Goal: Information Seeking & Learning: Learn about a topic

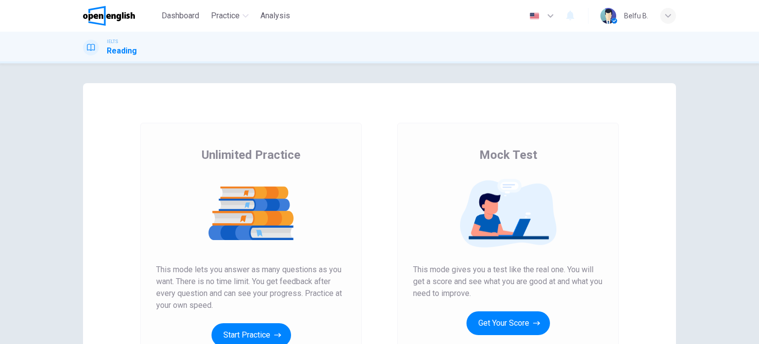
scroll to position [99, 0]
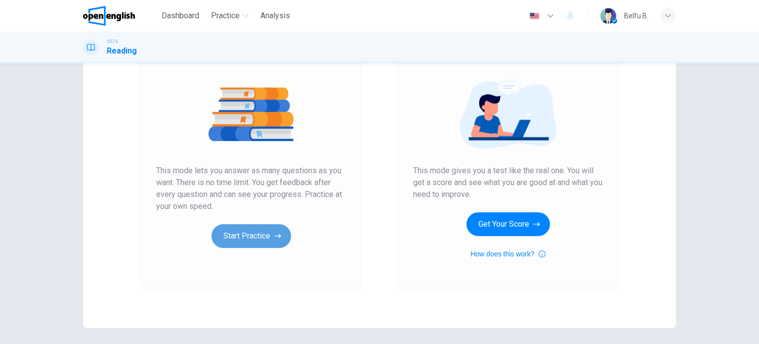
click at [275, 238] on icon "button" at bounding box center [277, 236] width 7 height 10
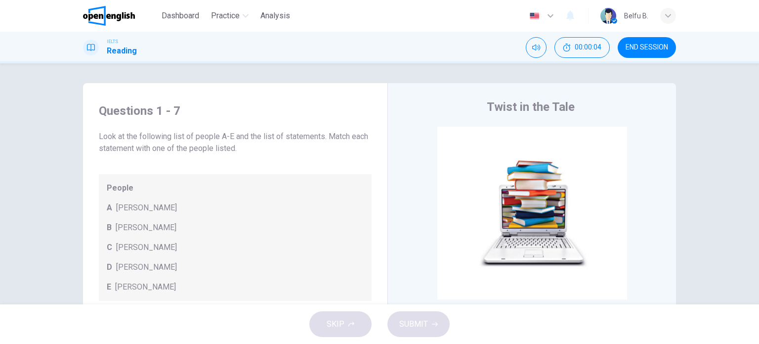
drag, startPoint x: 96, startPoint y: 134, endPoint x: 225, endPoint y: 137, distance: 129.0
click at [225, 137] on span "Look at the following list of people A-E and the list of statements. Match each…" at bounding box center [235, 142] width 273 height 24
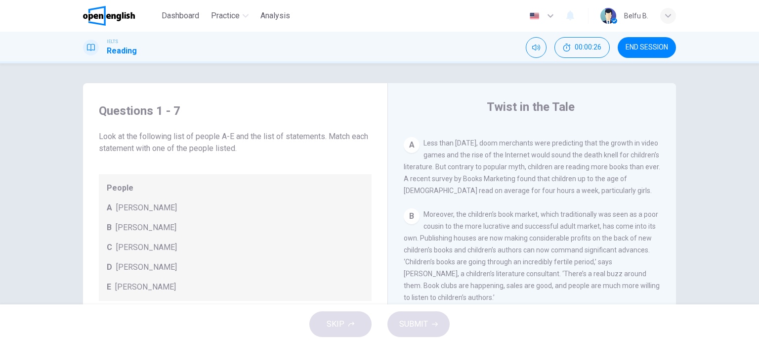
scroll to position [95, 0]
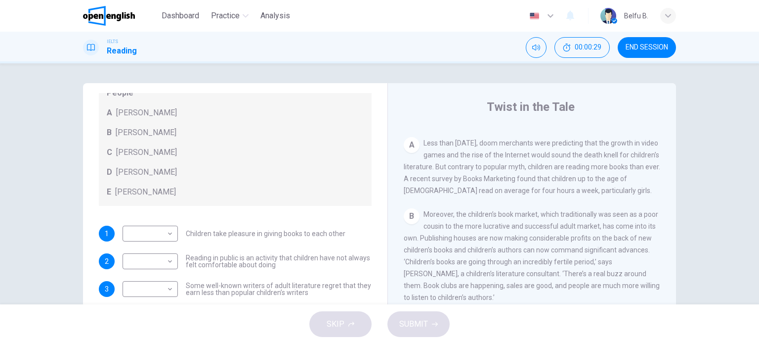
drag, startPoint x: 244, startPoint y: 233, endPoint x: 327, endPoint y: 236, distance: 83.1
click at [327, 236] on span "Children take pleasure in giving books to each other" at bounding box center [266, 233] width 160 height 7
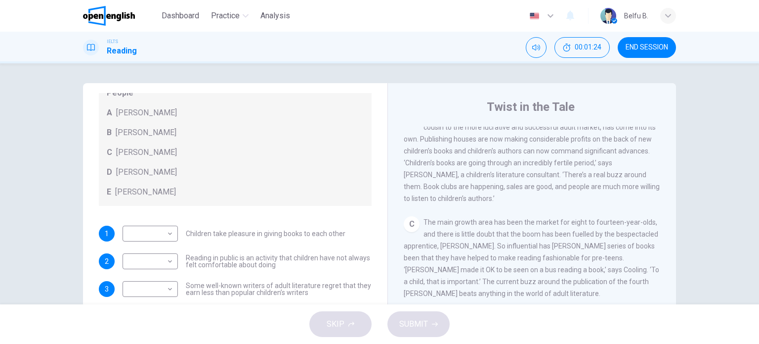
scroll to position [247, 0]
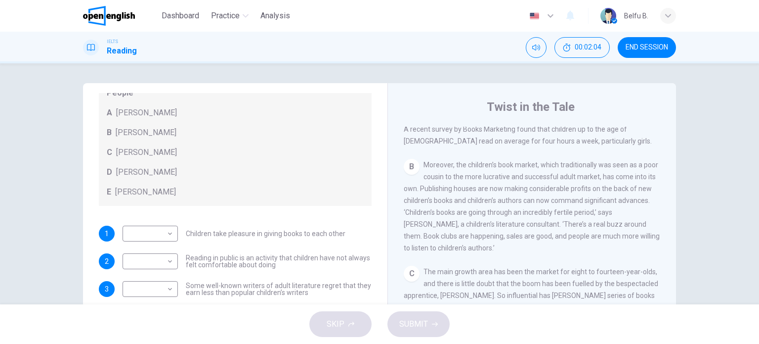
drag, startPoint x: 449, startPoint y: 228, endPoint x: 417, endPoint y: 207, distance: 38.3
click at [417, 207] on span "Moreover, the children’s book market, which traditionally was seen as a poor co…" at bounding box center [532, 206] width 256 height 91
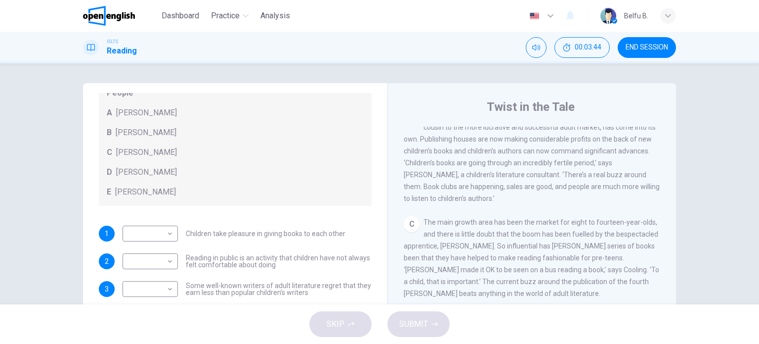
scroll to position [346, 0]
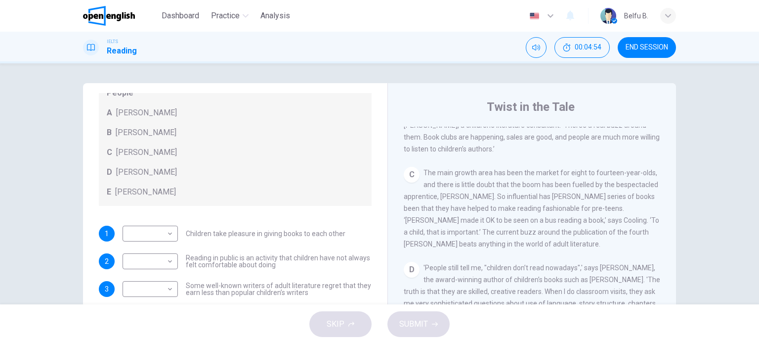
drag, startPoint x: 453, startPoint y: 238, endPoint x: 615, endPoint y: 238, distance: 162.1
click at [615, 238] on span "The main growth area has been the market for eight to fourteen-year-olds, and t…" at bounding box center [532, 208] width 256 height 79
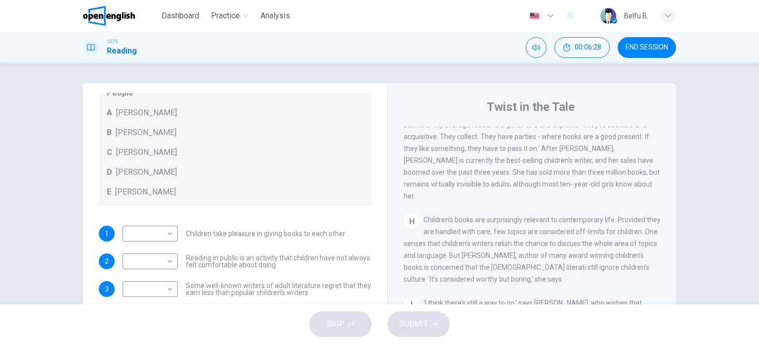
scroll to position [724, 0]
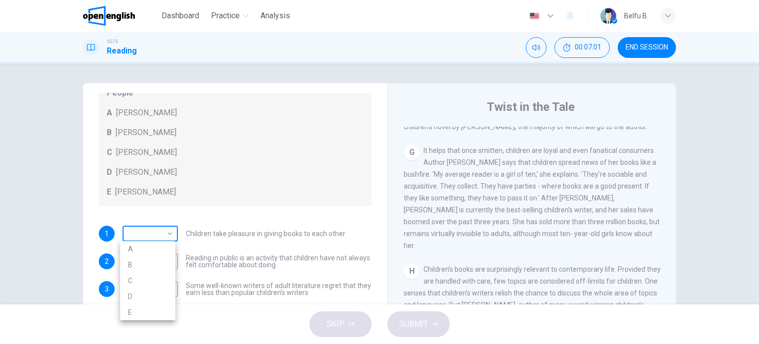
click at [158, 230] on body "This site uses cookies, as explained in our Privacy Policy . If you agree to th…" at bounding box center [379, 172] width 759 height 344
click at [127, 294] on li "D" at bounding box center [147, 296] width 55 height 16
type input "*"
click at [461, 217] on span "It helps that once smitten, children are loyal and even fanatical consumers. Au…" at bounding box center [532, 197] width 256 height 103
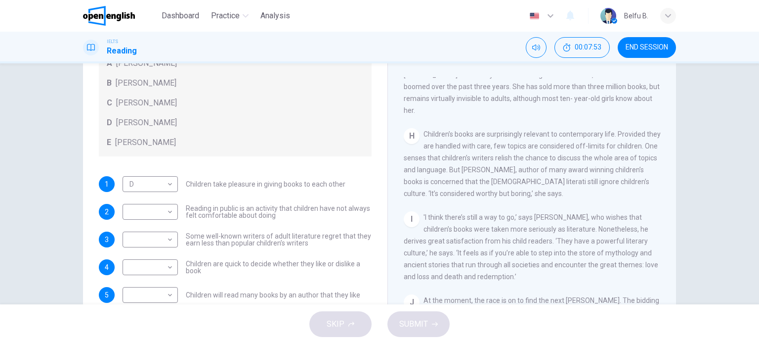
scroll to position [142, 0]
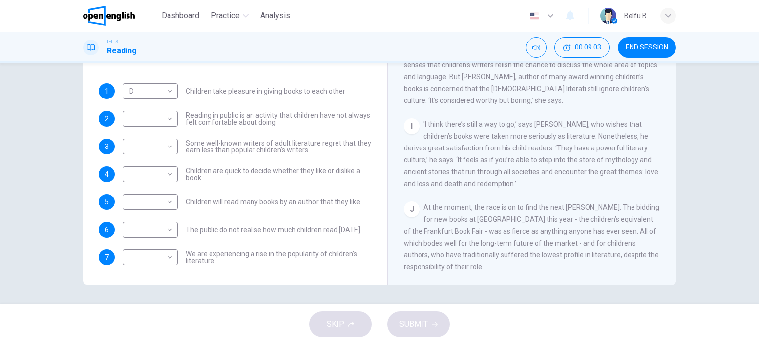
drag, startPoint x: 521, startPoint y: 205, endPoint x: 594, endPoint y: 204, distance: 72.7
click at [594, 204] on span "At the moment, the race is on to find the next [PERSON_NAME]. The bidding for n…" at bounding box center [532, 236] width 256 height 67
drag, startPoint x: 604, startPoint y: 203, endPoint x: 623, endPoint y: 207, distance: 18.7
click at [641, 197] on div "CLICK TO ZOOM Click to Zoom A Less than [DATE], doom merchants were predicting …" at bounding box center [539, 134] width 270 height 300
drag, startPoint x: 458, startPoint y: 214, endPoint x: 477, endPoint y: 216, distance: 18.9
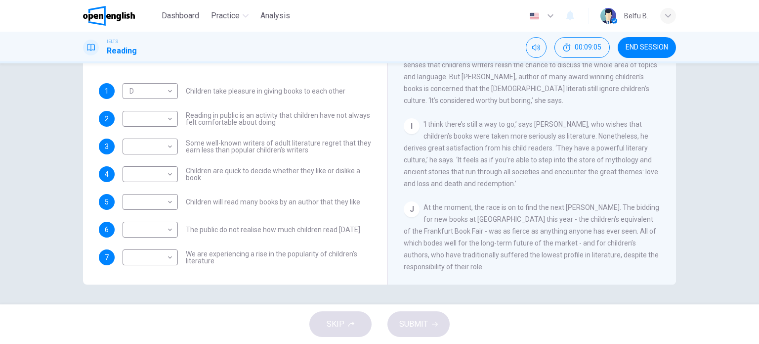
click at [474, 216] on span "At the moment, the race is on to find the next [PERSON_NAME]. The bidding for n…" at bounding box center [532, 236] width 256 height 67
drag, startPoint x: 494, startPoint y: 217, endPoint x: 524, endPoint y: 217, distance: 30.2
click at [524, 217] on span "At the moment, the race is on to find the next [PERSON_NAME]. The bidding for n…" at bounding box center [532, 236] width 256 height 67
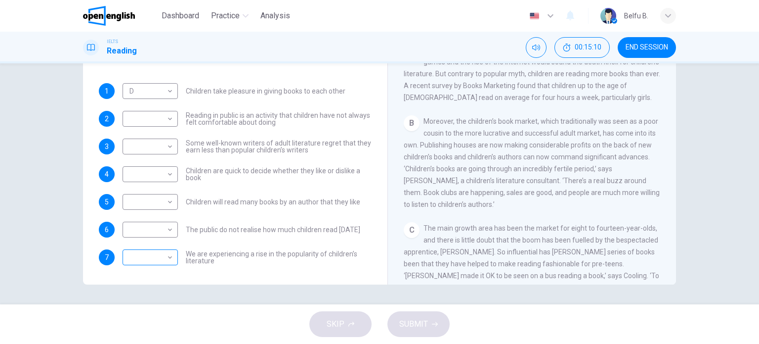
click at [156, 257] on body "This site uses cookies, as explained in our Privacy Policy . If you agree to th…" at bounding box center [379, 172] width 759 height 344
click at [142, 268] on li "A" at bounding box center [147, 265] width 55 height 16
type input "*"
click at [238, 280] on div "Questions 1 - 7 Look at the following list of people A-E and the list of statem…" at bounding box center [235, 118] width 289 height 334
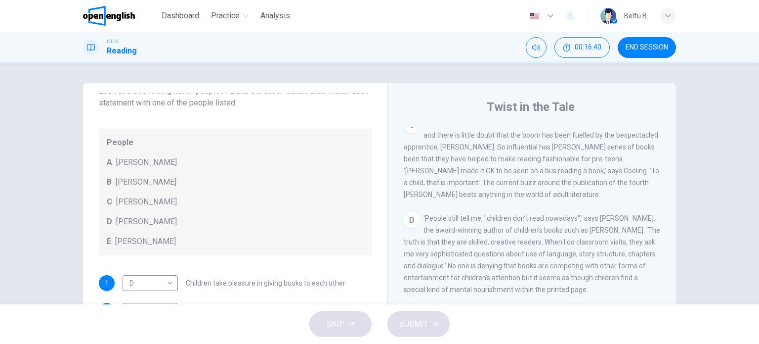
scroll to position [0, 0]
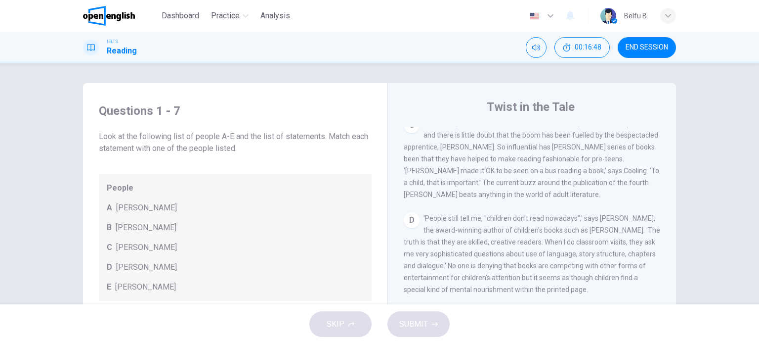
drag, startPoint x: 440, startPoint y: 199, endPoint x: 538, endPoint y: 198, distance: 97.4
click at [538, 198] on span "The main growth area has been the market for eight to fourteen-year-olds, and t…" at bounding box center [532, 158] width 256 height 79
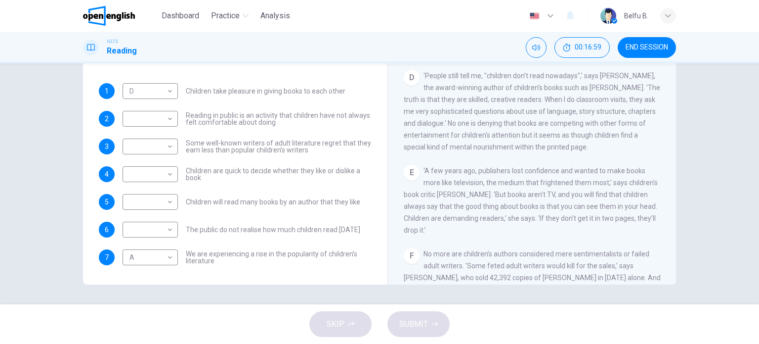
scroll to position [45, 0]
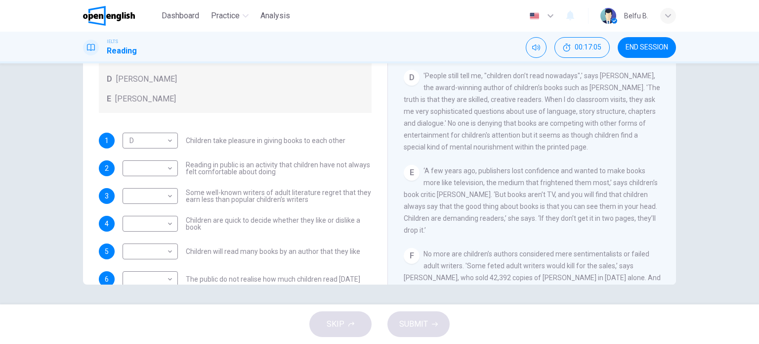
drag, startPoint x: 186, startPoint y: 167, endPoint x: 319, endPoint y: 168, distance: 133.0
click at [319, 168] on span "Reading in public is an activity that children have not always felt comfortable…" at bounding box center [279, 168] width 186 height 14
drag, startPoint x: 303, startPoint y: 174, endPoint x: 216, endPoint y: 164, distance: 88.5
click at [216, 164] on span "Reading in public is an activity that children have not always felt comfortable…" at bounding box center [279, 168] width 186 height 14
drag, startPoint x: 188, startPoint y: 197, endPoint x: 255, endPoint y: 197, distance: 66.7
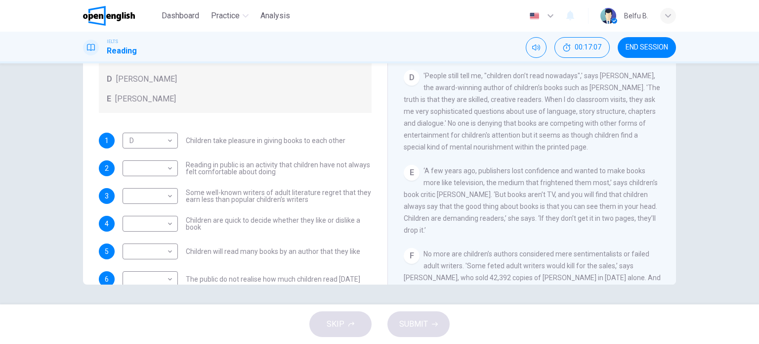
click at [255, 197] on span "Some well-known writers of adult literature regret that they earn less than pop…" at bounding box center [279, 196] width 186 height 14
drag, startPoint x: 194, startPoint y: 219, endPoint x: 313, endPoint y: 234, distance: 120.0
click at [322, 227] on span "Children are quick to decide whether they like or dislike a book" at bounding box center [279, 223] width 186 height 14
drag, startPoint x: 200, startPoint y: 250, endPoint x: 346, endPoint y: 252, distance: 146.3
click at [346, 252] on span "Children will read many books by an author that they like" at bounding box center [273, 251] width 174 height 7
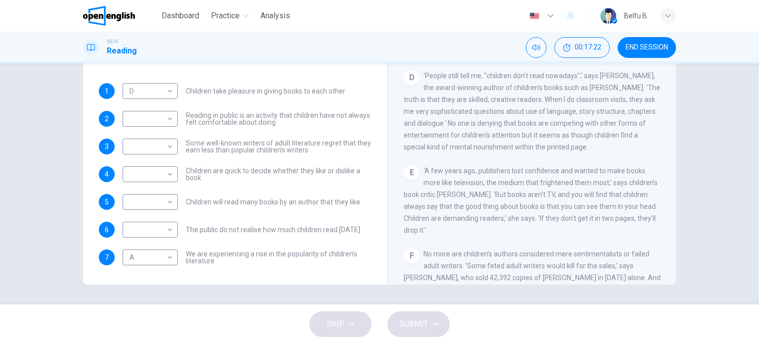
scroll to position [445, 0]
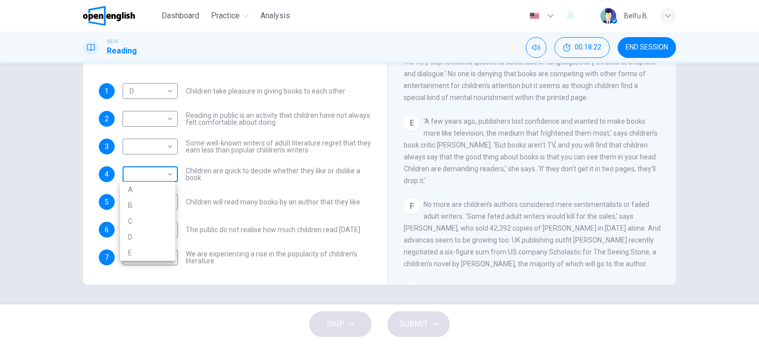
click at [167, 174] on body "This site uses cookies, as explained in our Privacy Policy . If you agree to th…" at bounding box center [379, 172] width 759 height 344
drag, startPoint x: 13, startPoint y: 127, endPoint x: 57, endPoint y: 137, distance: 45.2
click at [13, 128] on div at bounding box center [379, 172] width 759 height 344
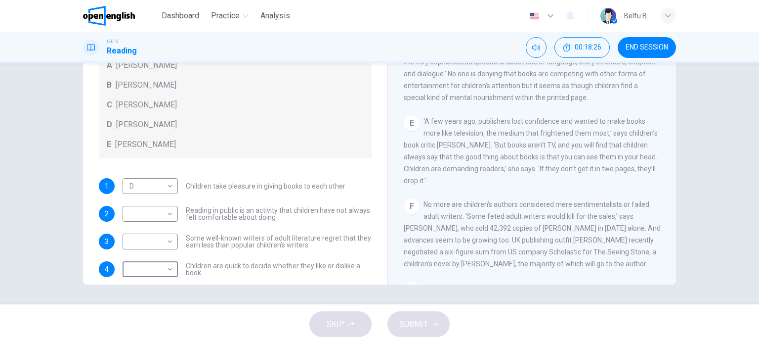
scroll to position [95, 0]
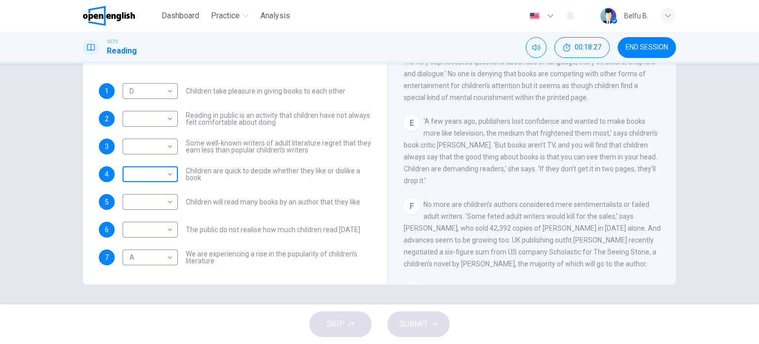
click at [157, 173] on body "This site uses cookies, as explained in our Privacy Policy . If you agree to th…" at bounding box center [379, 172] width 759 height 344
click at [134, 220] on li "C" at bounding box center [147, 221] width 55 height 16
type input "*"
click at [495, 181] on span "‘A few years ago, publishers lost confidence and wanted to make books more like…" at bounding box center [531, 150] width 254 height 67
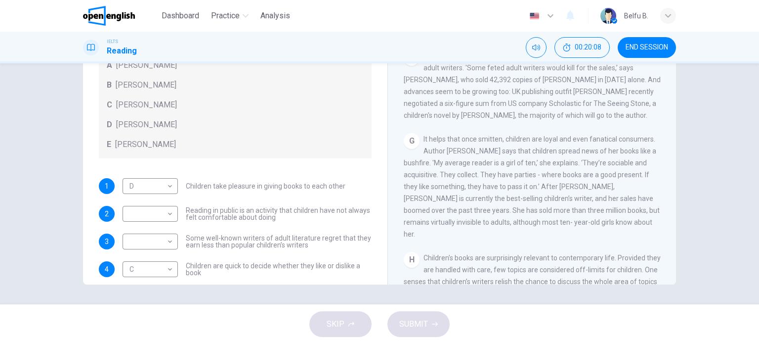
scroll to position [0, 0]
